Goal: Transaction & Acquisition: Obtain resource

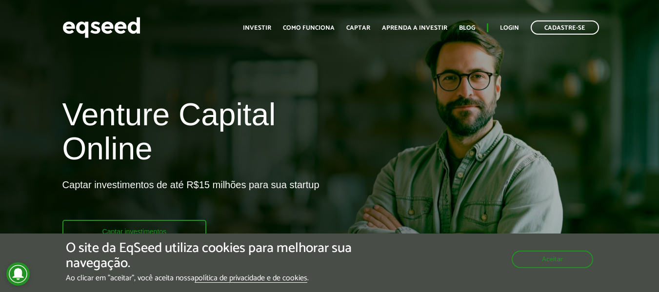
click at [179, 222] on link "Captar investimentos" at bounding box center [134, 231] width 144 height 22
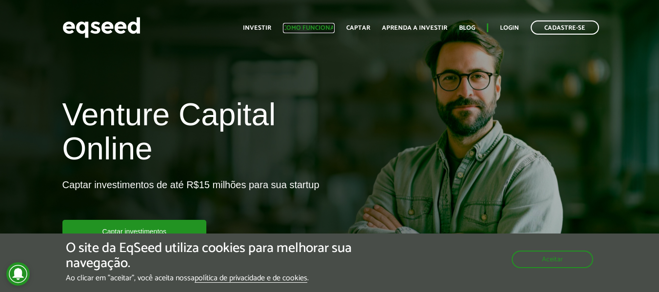
click at [299, 28] on link "Como funciona" at bounding box center [309, 28] width 52 height 6
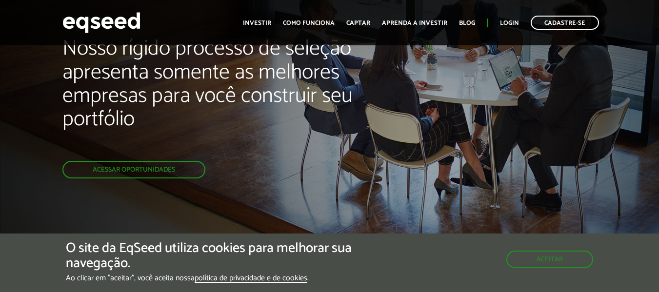
scroll to position [59, 0]
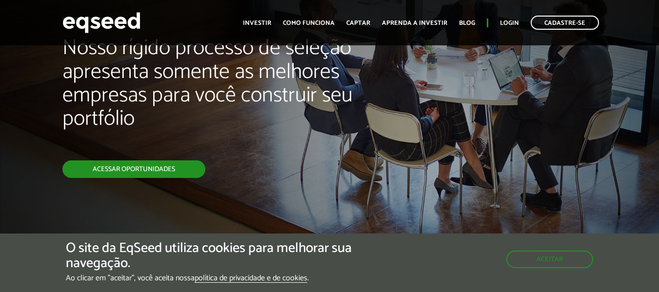
click at [138, 168] on link "Acessar oportunidades" at bounding box center [133, 169] width 143 height 18
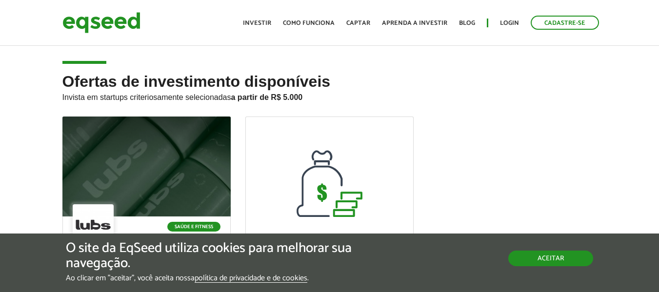
click at [550, 260] on button "Aceitar" at bounding box center [550, 259] width 85 height 16
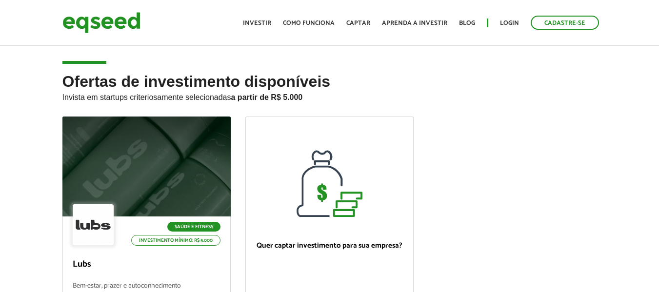
click at [503, 167] on ul "Saúde e Fitness Investimento mínimo: R$ 5.000 Lubs Bem-estar, prazer e autoconh…" at bounding box center [329, 250] width 549 height 266
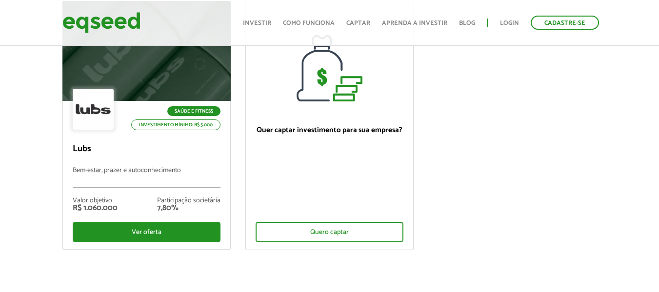
scroll to position [117, 0]
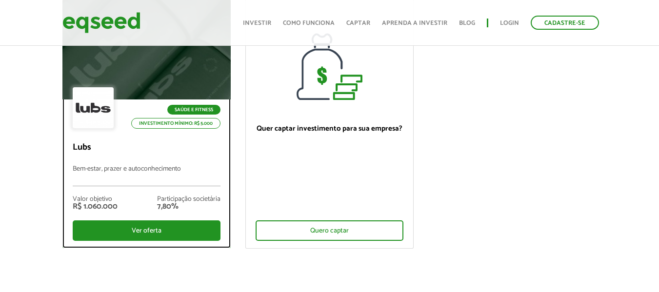
click at [115, 146] on p "Lubs" at bounding box center [147, 147] width 148 height 11
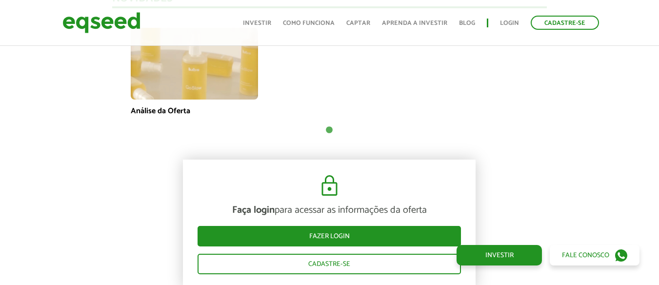
scroll to position [761, 0]
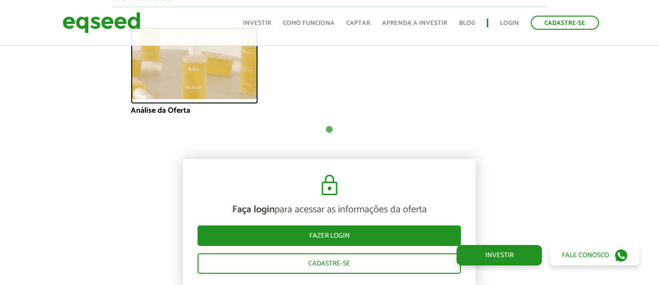
click at [186, 77] on img at bounding box center [194, 63] width 127 height 72
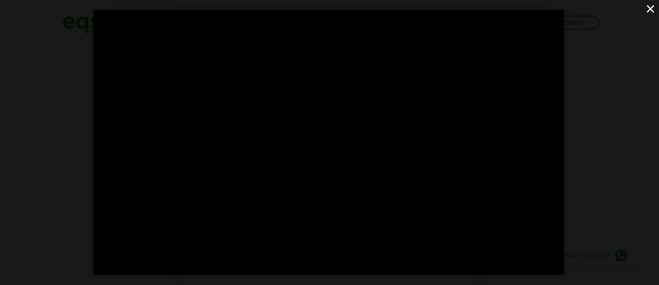
click at [579, 46] on div "×" at bounding box center [329, 142] width 659 height 285
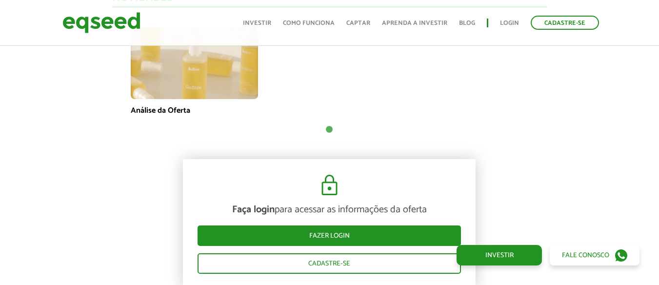
click at [492, 108] on div "Análise da Oferta" at bounding box center [329, 71] width 405 height 88
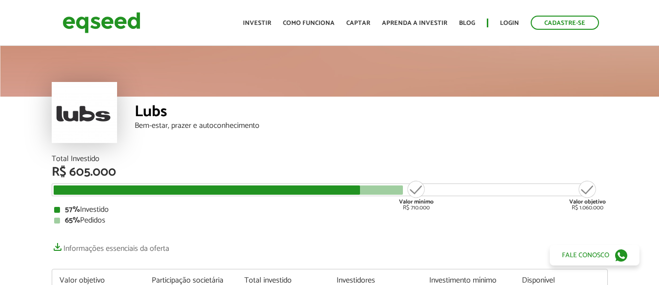
scroll to position [0, 0]
